Goal: Task Accomplishment & Management: Manage account settings

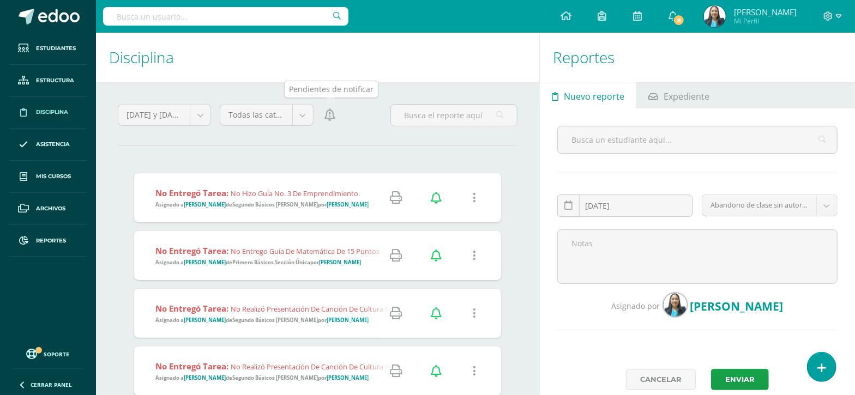
click at [328, 118] on icon at bounding box center [329, 115] width 11 height 12
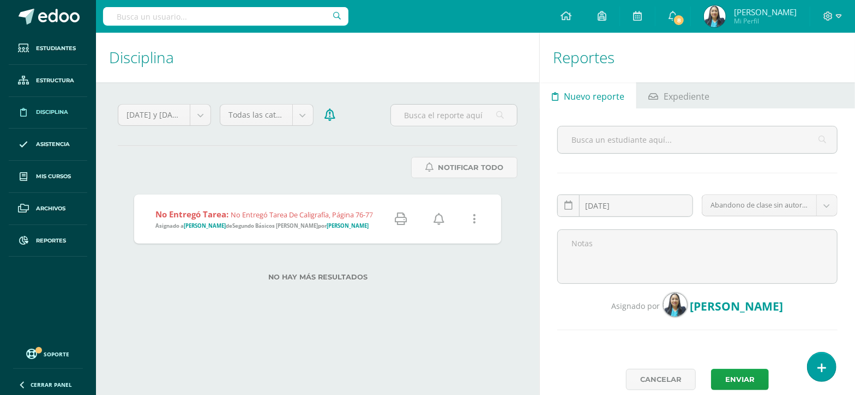
click at [433, 217] on link at bounding box center [439, 219] width 28 height 28
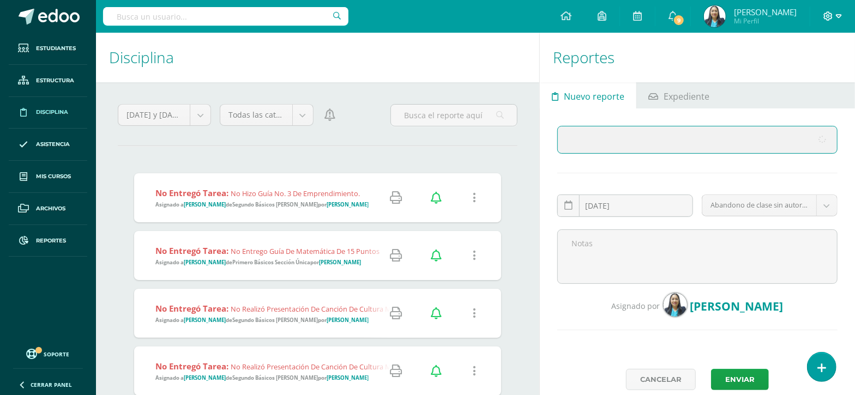
click at [838, 15] on icon at bounding box center [839, 16] width 6 height 10
click at [788, 81] on link "Cerrar sesión" at bounding box center [798, 74] width 86 height 16
